Goal: Information Seeking & Learning: Learn about a topic

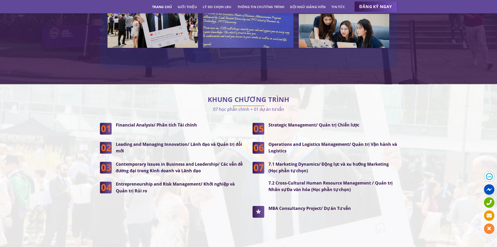
scroll to position [1305, 0]
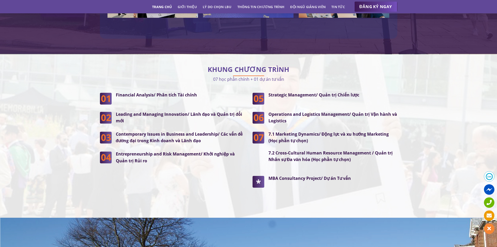
click at [56, 152] on div "KHUNG CHƯƠNG TRÌNH 07 học phần chính + 01 dự án tư vấn Financial Analysis/ Phân…" at bounding box center [248, 135] width 497 height 147
click at [55, 152] on div "KHUNG CHƯƠNG TRÌNH 07 học phần chính + 01 dự án tư vấn Financial Analysis/ Phân…" at bounding box center [248, 135] width 497 height 147
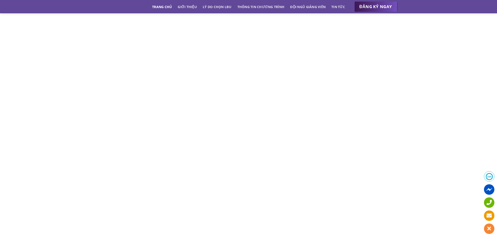
scroll to position [2400, 0]
click at [26, 139] on div "CHIA SẺ CẢM NHẬN" at bounding box center [248, 120] width 497 height 418
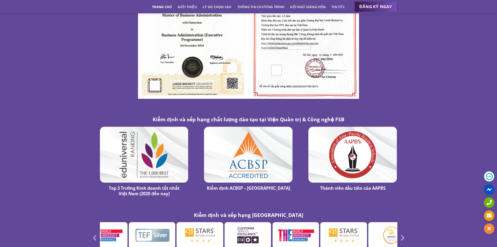
scroll to position [2845, 0]
click at [259, 5] on link "Thông tin chương trình" at bounding box center [260, 6] width 47 height 9
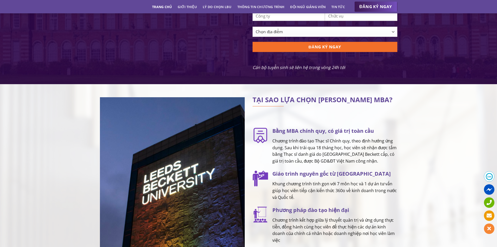
scroll to position [506, 0]
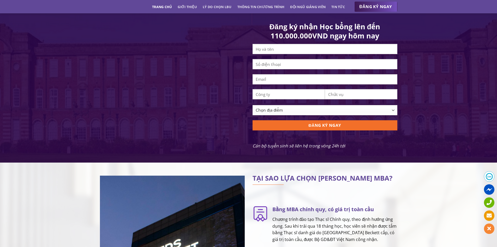
click at [342, 5] on link "Tin tức" at bounding box center [338, 6] width 14 height 9
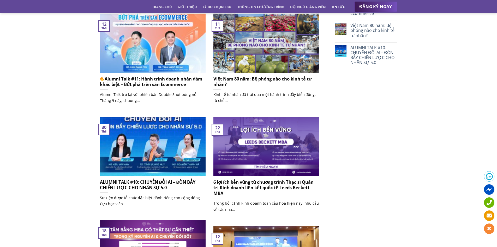
scroll to position [157, 0]
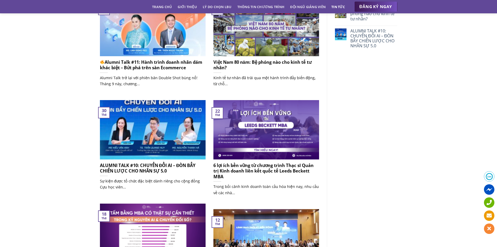
click at [56, 169] on div "CHUYẾN THĂM VÀ LÀM VIỆC CỦA ĐẠI DIỆN LEEDS BECKETT UNIVERSITY (VƯƠNG QUỐC ANH) …" at bounding box center [248, 166] width 497 height 573
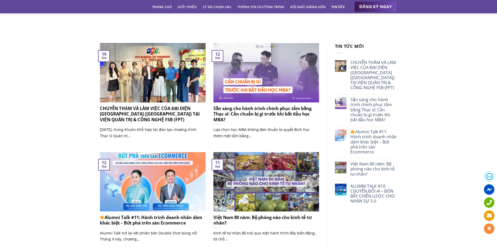
scroll to position [0, 0]
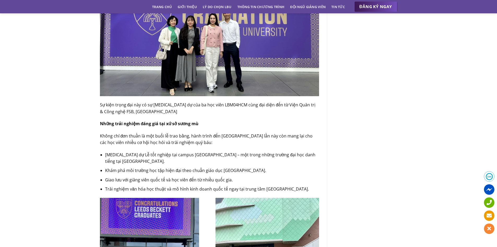
scroll to position [339, 0]
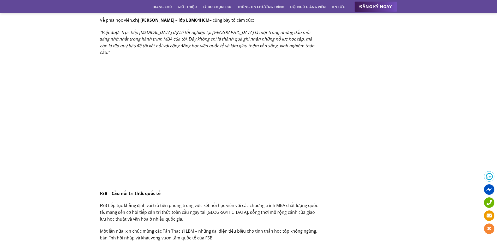
scroll to position [1070, 0]
